Goal: Information Seeking & Learning: Learn about a topic

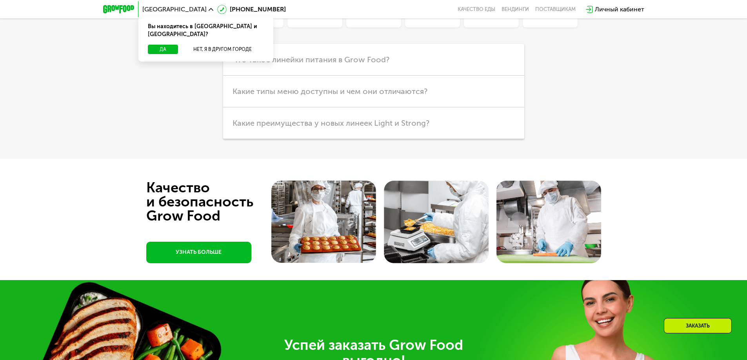
scroll to position [1804, 0]
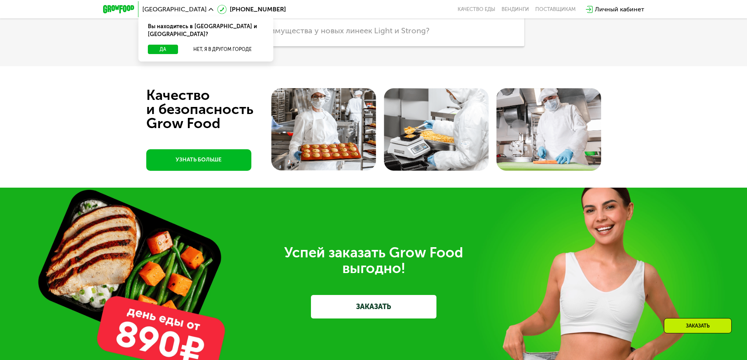
click at [341, 140] on img at bounding box center [323, 129] width 105 height 83
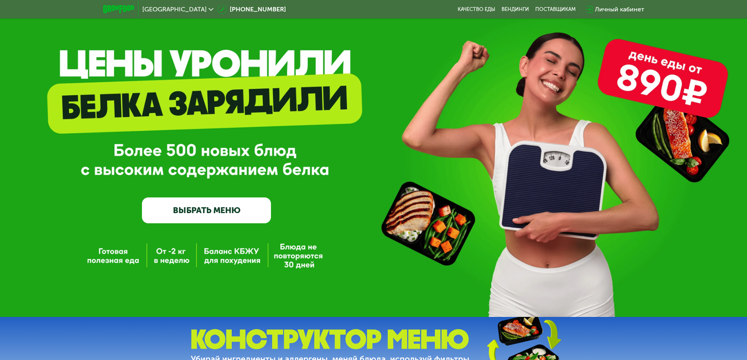
scroll to position [0, 0]
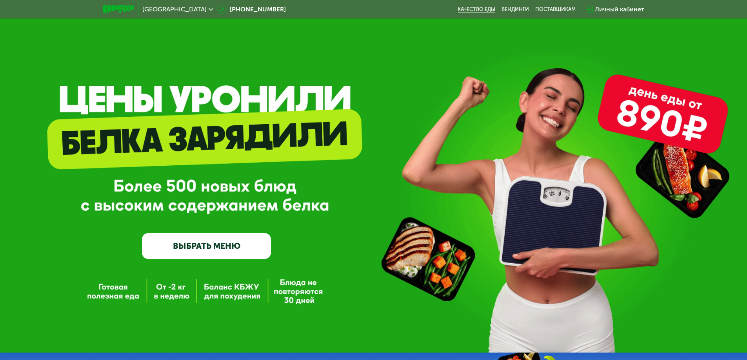
click at [483, 9] on link "Качество еды" at bounding box center [477, 9] width 38 height 6
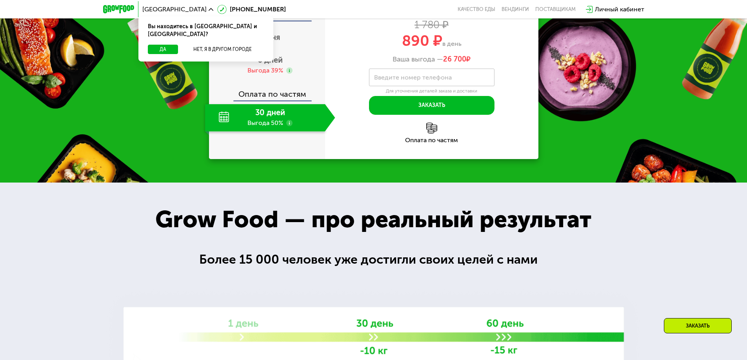
scroll to position [739, 0]
